Goal: Browse casually: Explore the website without a specific task or goal

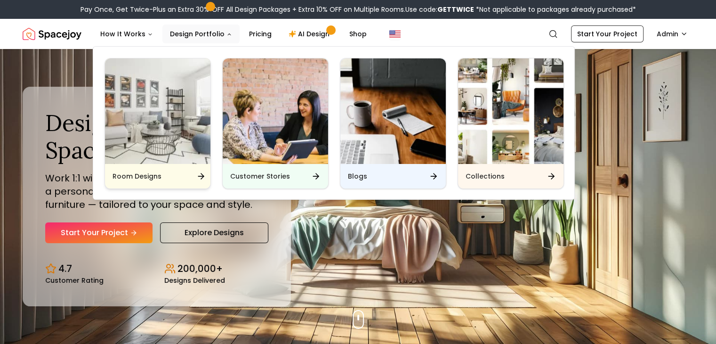
click at [186, 176] on div "Room Designs" at bounding box center [157, 176] width 105 height 24
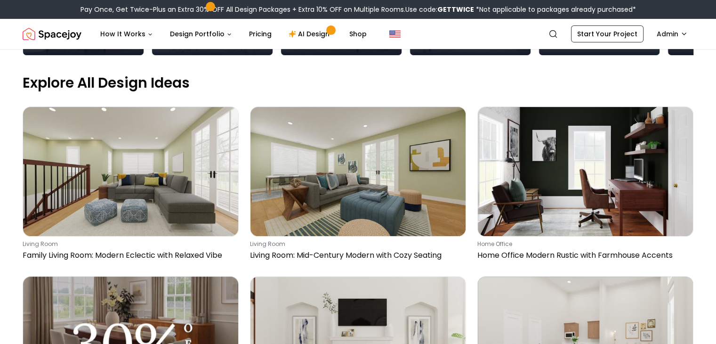
scroll to position [299, 0]
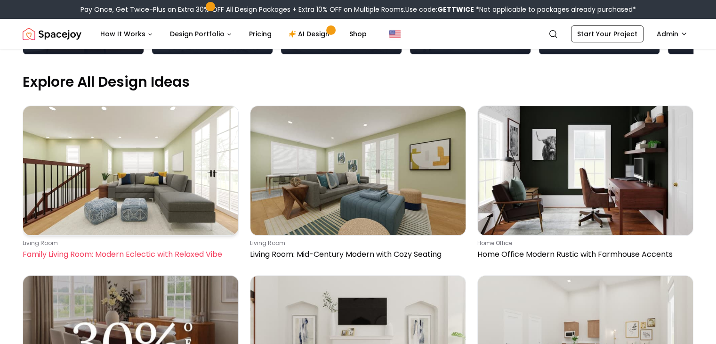
click at [169, 130] on img at bounding box center [130, 170] width 215 height 129
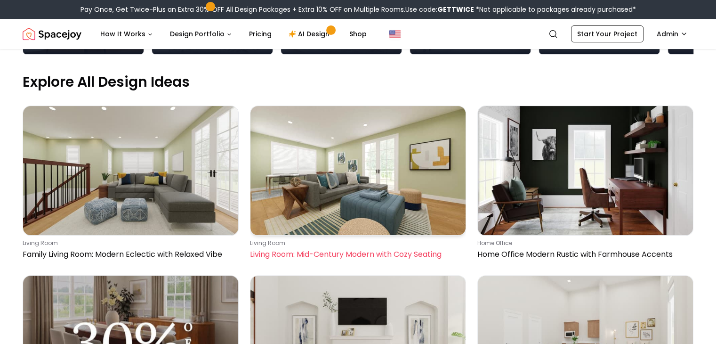
click at [320, 123] on img at bounding box center [358, 170] width 215 height 129
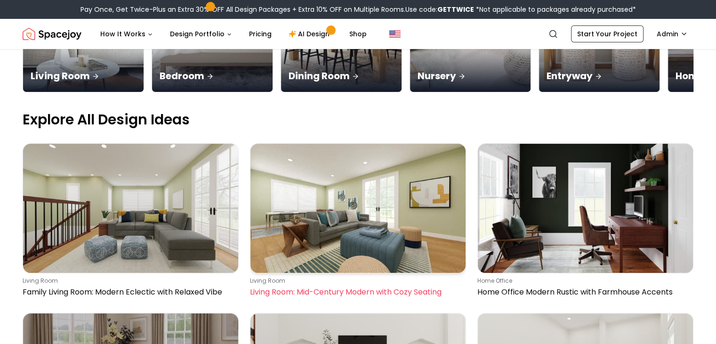
scroll to position [259, 0]
